Goal: Task Accomplishment & Management: Manage account settings

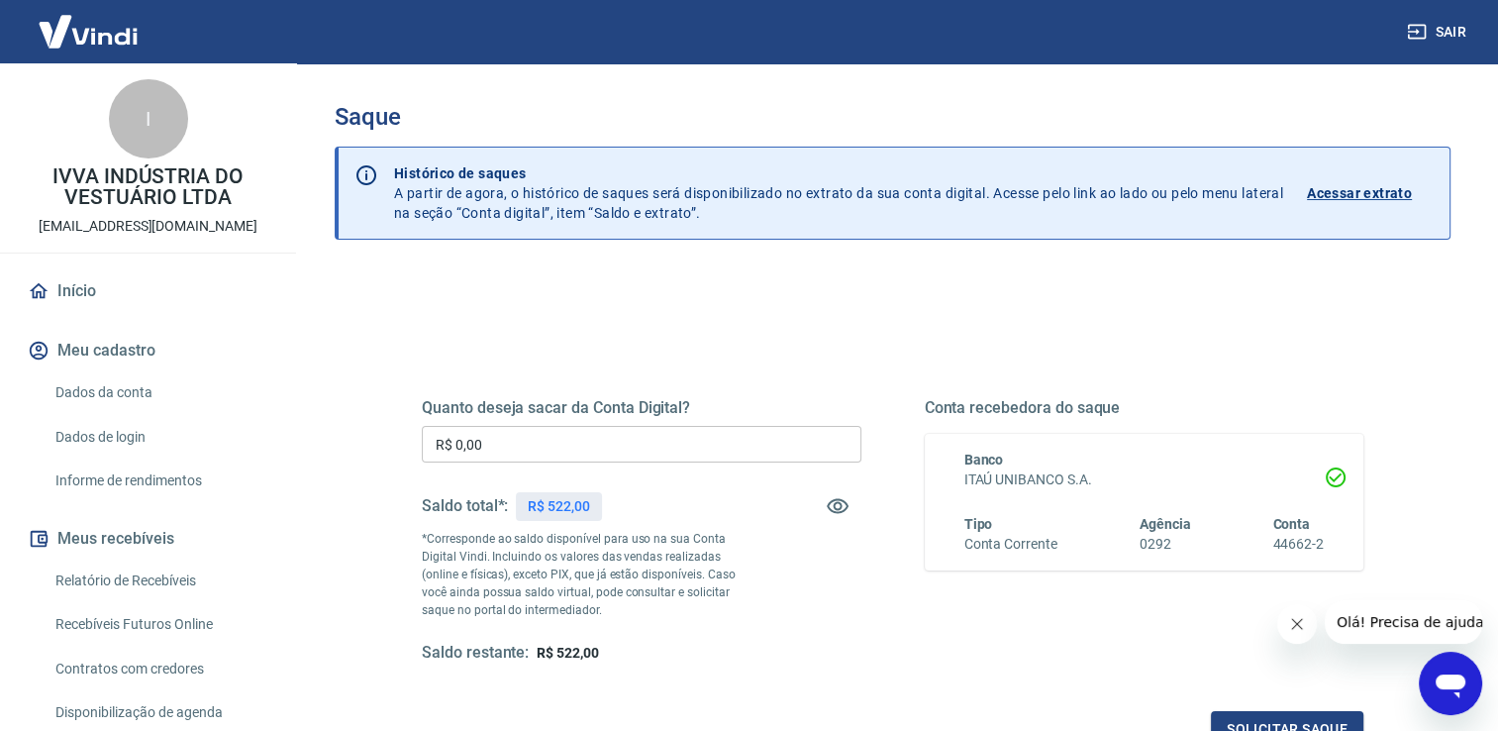
click at [574, 450] on input "R$ 0,00" at bounding box center [642, 444] width 440 height 37
type input "R$ 522,00"
click at [1280, 721] on button "Solicitar saque" at bounding box center [1287, 729] width 153 height 37
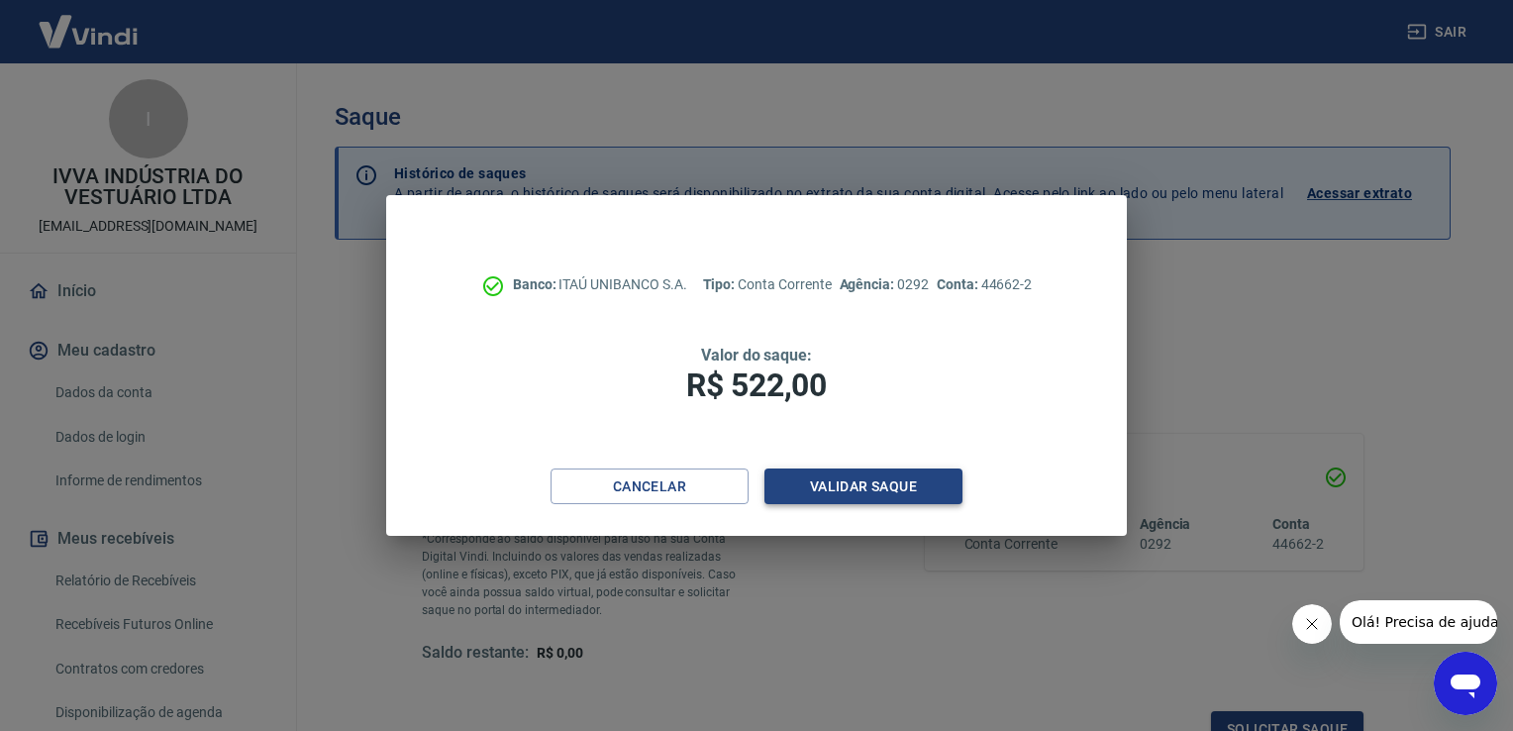
click at [880, 485] on button "Validar saque" at bounding box center [864, 486] width 198 height 37
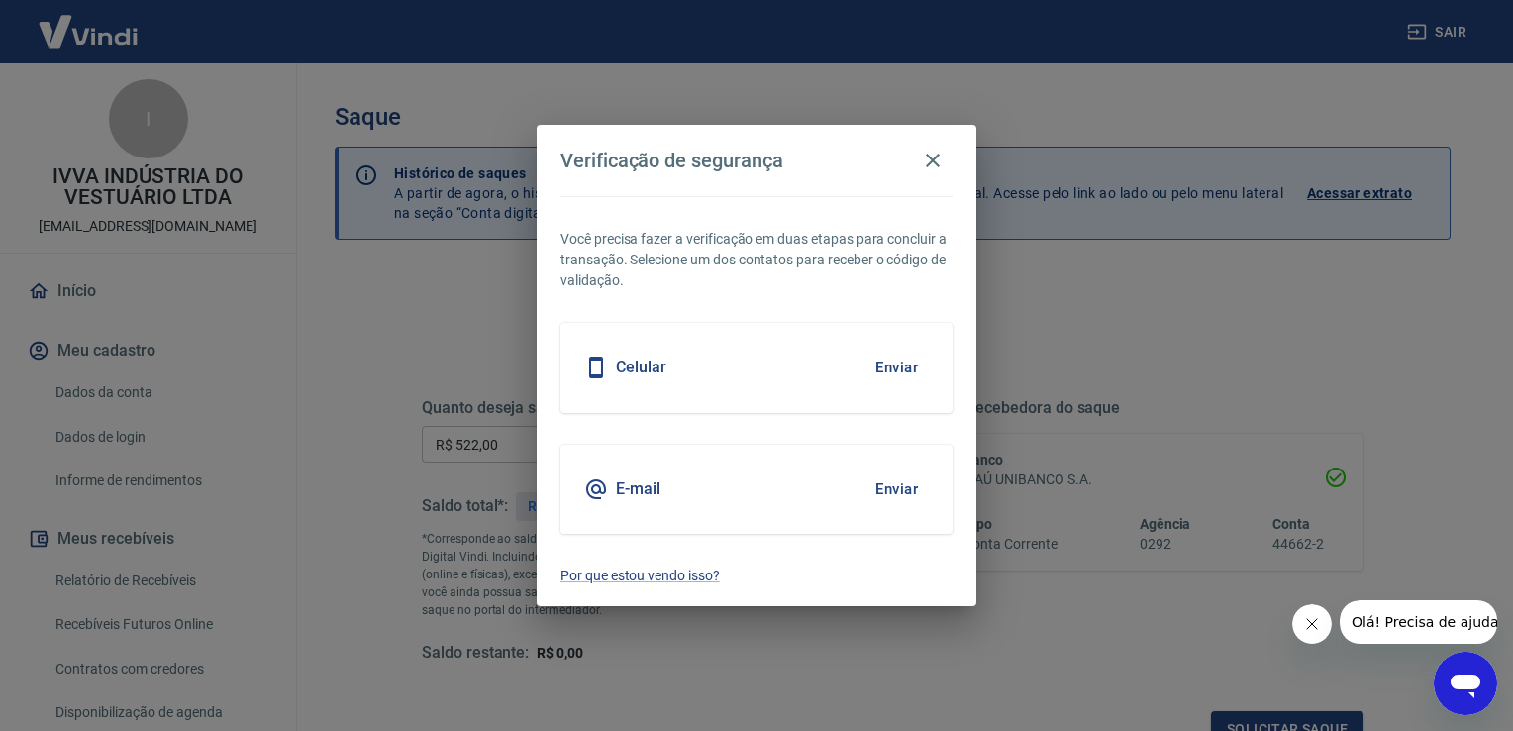
scroll to position [16, 0]
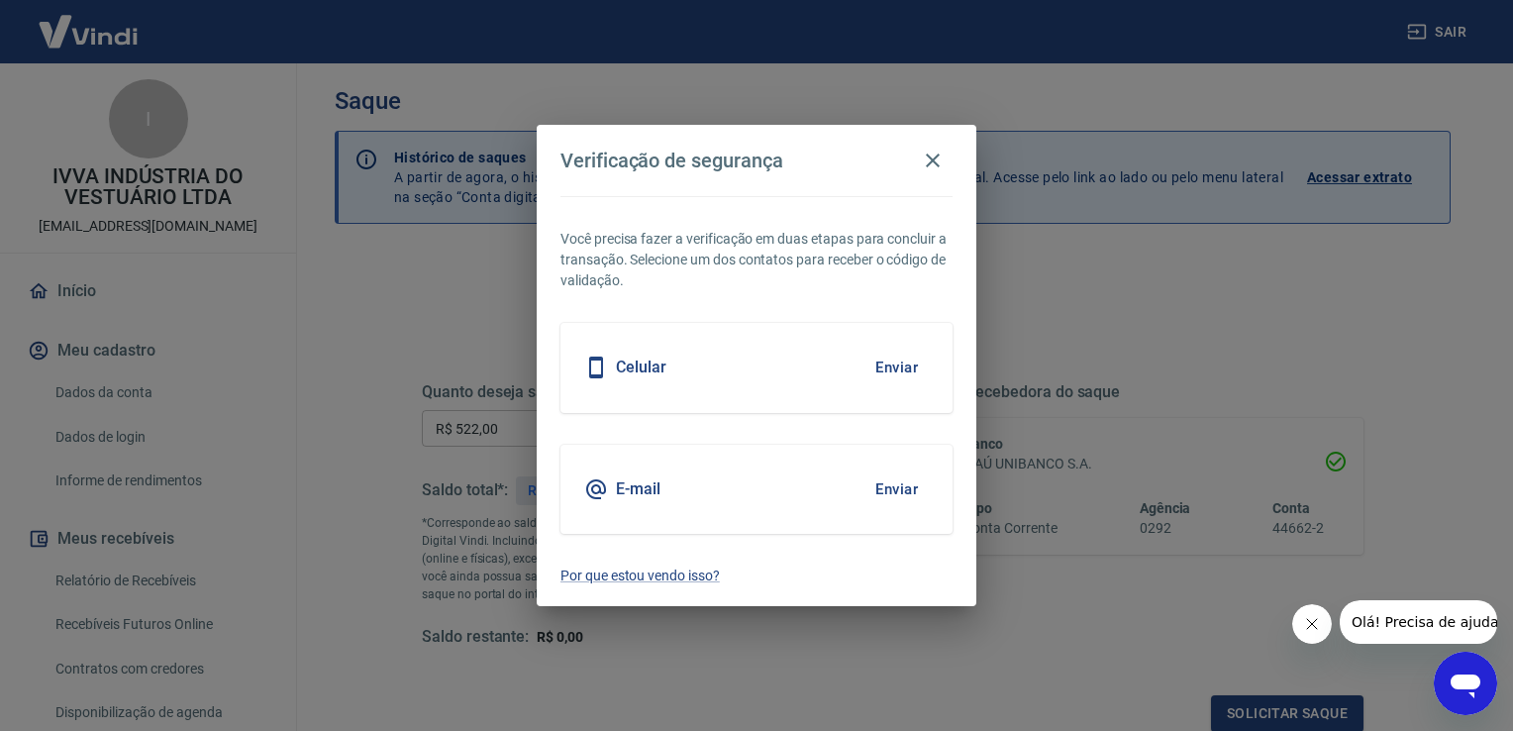
click at [903, 490] on button "Enviar" at bounding box center [897, 489] width 64 height 42
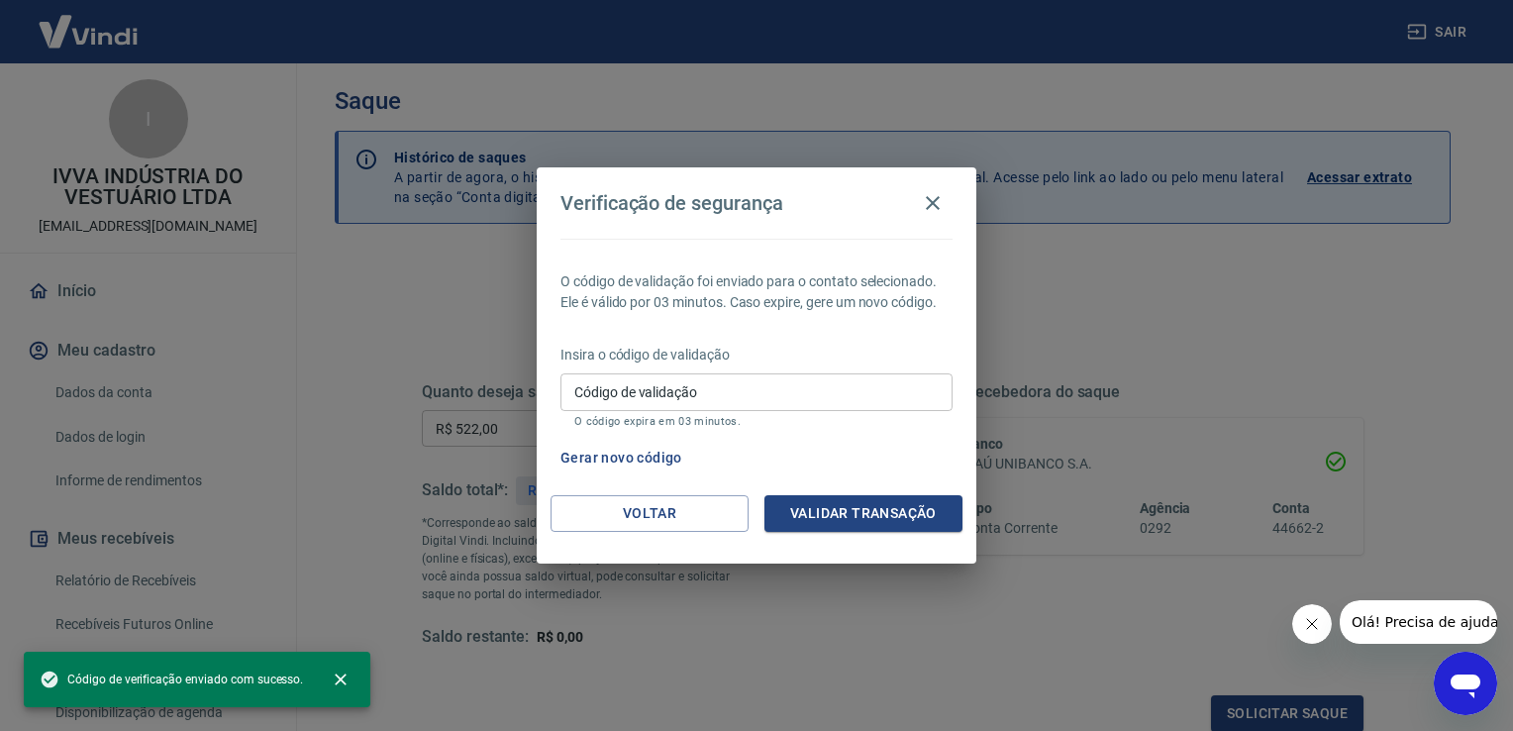
click at [769, 401] on input "Código de validação" at bounding box center [757, 391] width 392 height 37
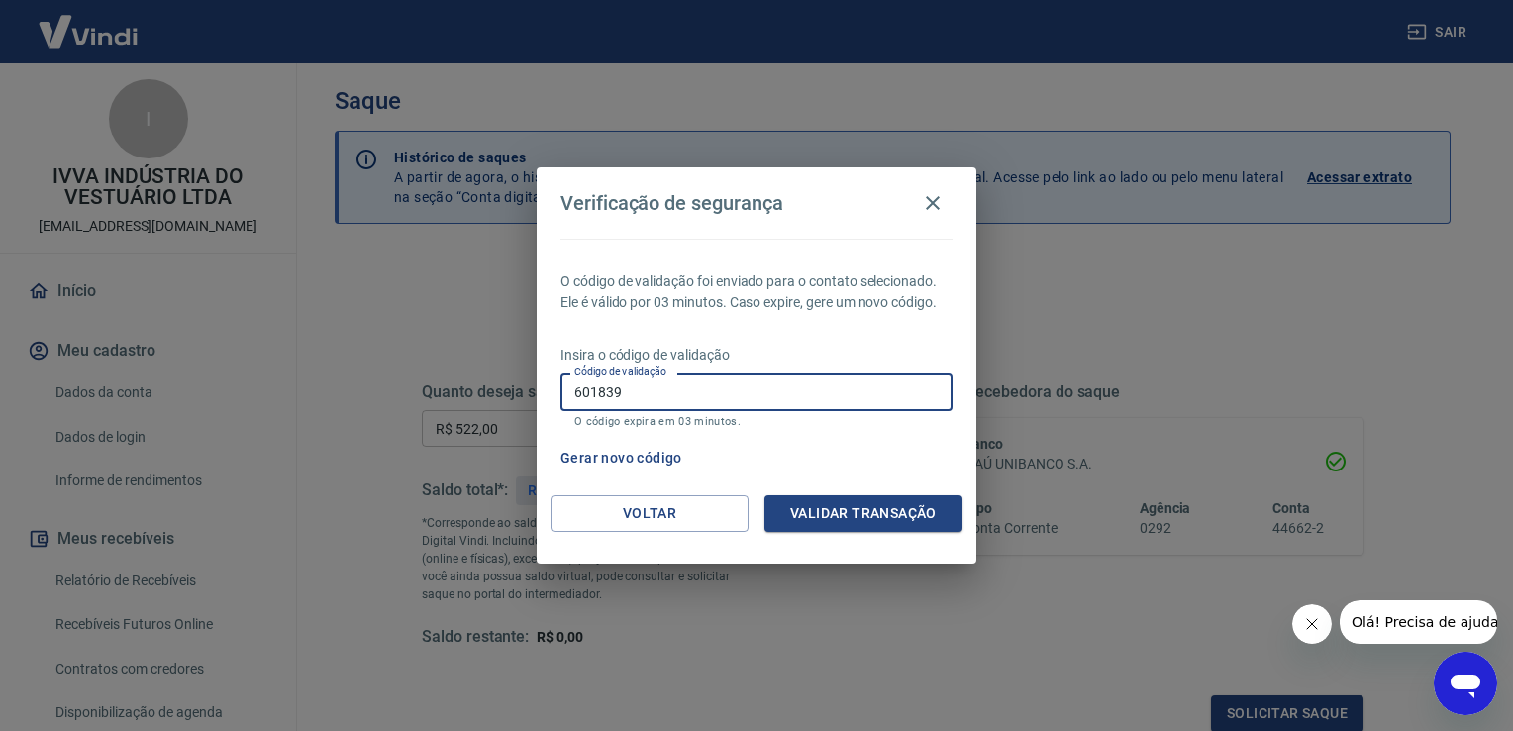
type input "601839"
click at [896, 517] on button "Validar transação" at bounding box center [864, 513] width 198 height 37
